Goal: Task Accomplishment & Management: Complete application form

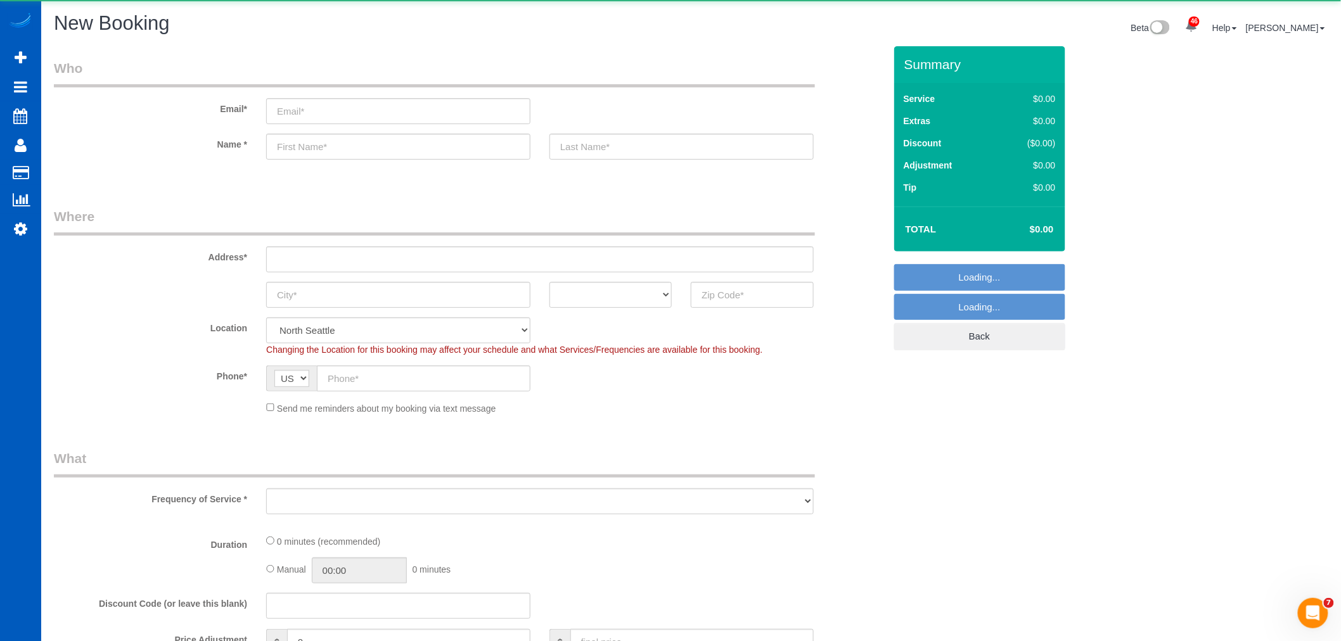
select select "object:1674"
select select "199"
select select "object:1818"
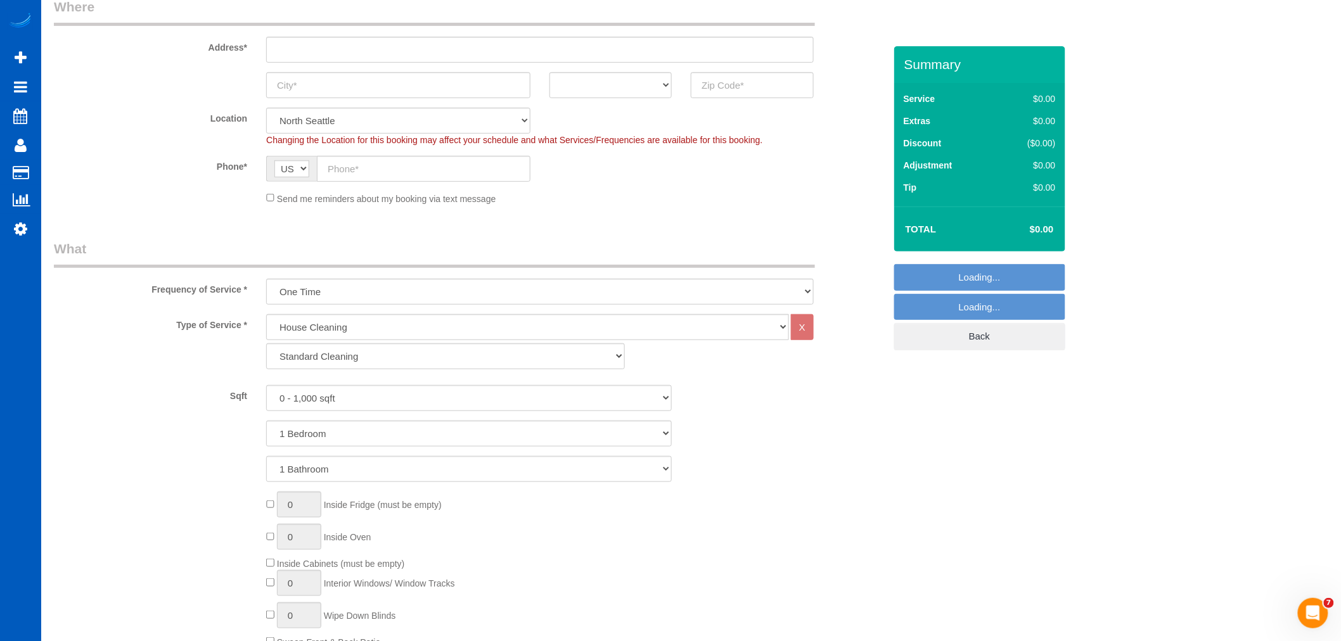
scroll to position [211, 0]
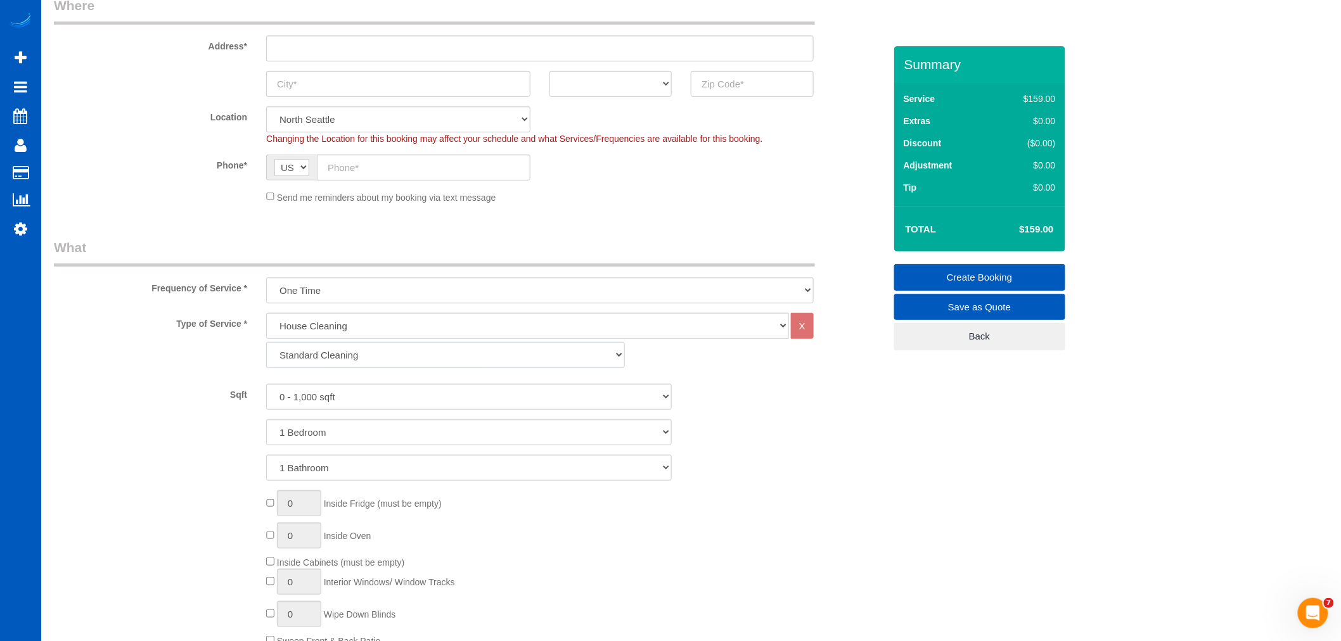
click at [373, 356] on select "Standard Cleaning Deep Cleaning Move In/ Out Cleaning" at bounding box center [445, 355] width 359 height 26
click at [266, 343] on select "Standard Cleaning Deep Cleaning Move In/ Out Cleaning" at bounding box center [445, 355] width 359 height 26
click at [369, 355] on select "Standard Cleaning Deep Cleaning Move In/ Out Cleaning" at bounding box center [445, 355] width 359 height 26
select select "367"
click at [266, 343] on select "Standard Cleaning Deep Cleaning Move In/ Out Cleaning" at bounding box center [445, 355] width 359 height 26
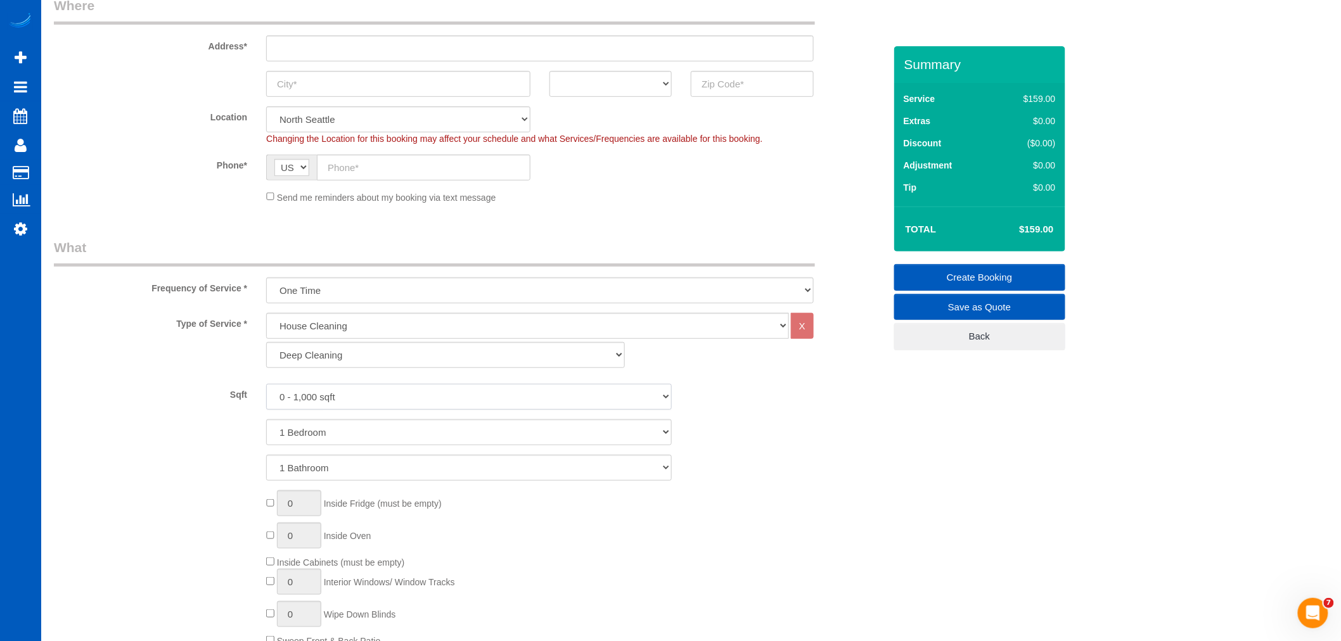
click at [371, 394] on select "0 - 1,000 sqft 1,001 - 1,500 sqft 1,501 - 2,000 sqft 2,001 - 2,500 sqft 2,501 -…" at bounding box center [469, 397] width 406 height 26
select select "1001"
click at [266, 385] on select "0 - 1,000 sqft 1,001 - 1,500 sqft 1,501 - 2,000 sqft 2,001 - 2,500 sqft 2,501 -…" at bounding box center [469, 397] width 406 height 26
click at [356, 434] on select "1 Bedroom 2 Bedrooms 3 Bedrooms 4 Bedrooms 5 Bedrooms 6 Bedrooms 7 Bedrooms" at bounding box center [469, 433] width 406 height 26
select select "3"
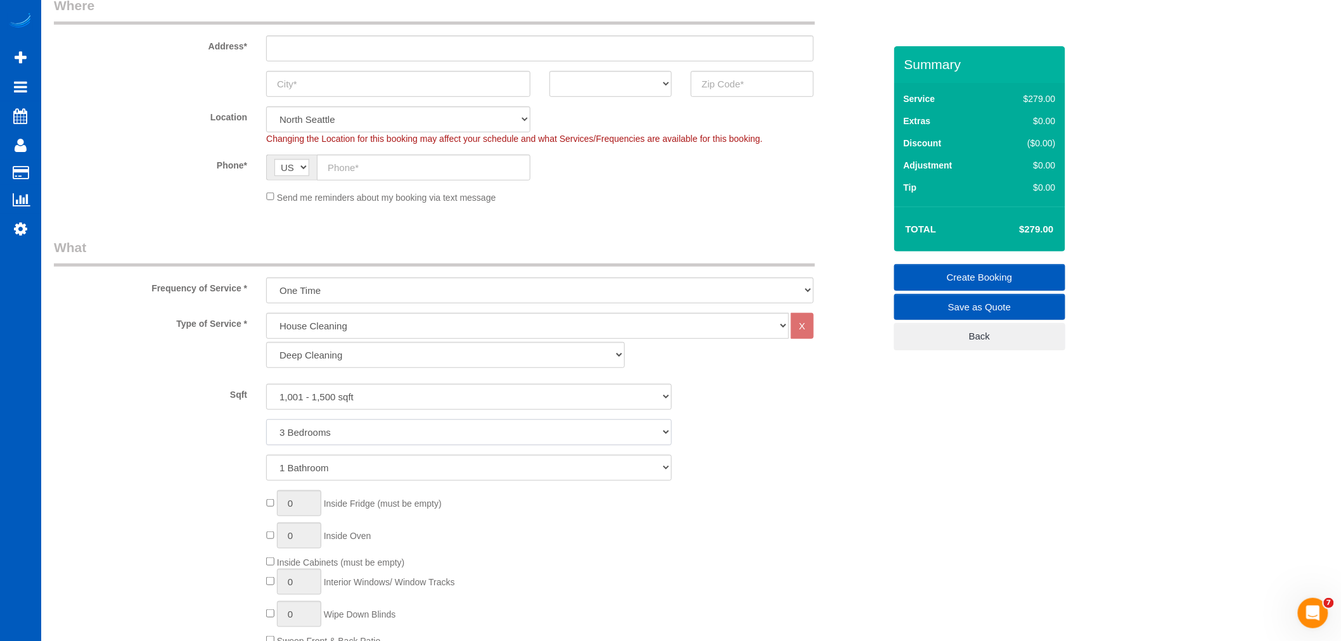
click at [266, 420] on select "1 Bedroom 2 Bedrooms 3 Bedrooms 4 Bedrooms 5 Bedrooms 6 Bedrooms 7 Bedrooms" at bounding box center [469, 433] width 406 height 26
click at [322, 466] on select "1 Bathroom 2 Bathrooms 3 Bathrooms 4 Bathrooms 5 Bathrooms 6 Bathrooms 7 Bathro…" at bounding box center [469, 468] width 406 height 26
select select "3"
click at [266, 456] on select "1 Bathroom 2 Bathrooms 3 Bathrooms 4 Bathrooms 5 Bathrooms 6 Bathrooms 7 Bathro…" at bounding box center [469, 468] width 406 height 26
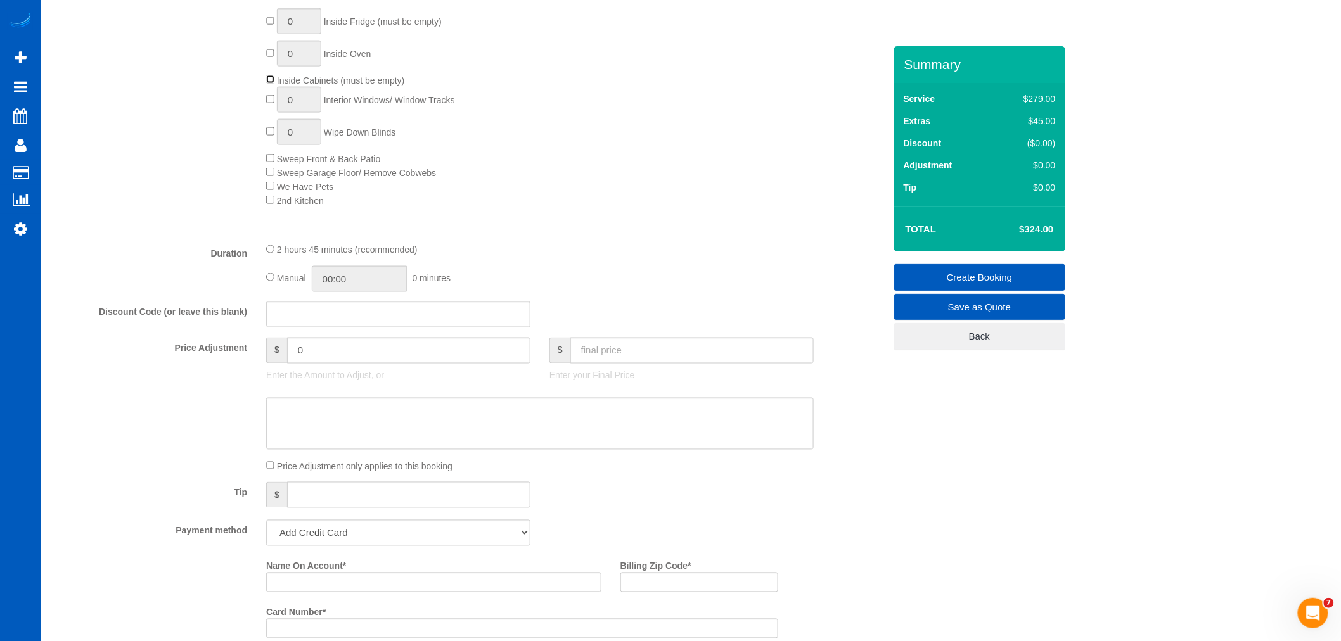
scroll to position [704, 0]
